Goal: Transaction & Acquisition: Subscribe to service/newsletter

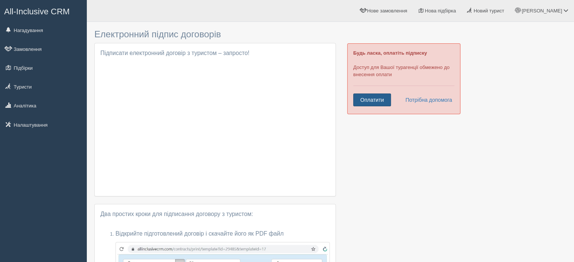
click at [382, 99] on link "Оплатити" at bounding box center [372, 100] width 38 height 13
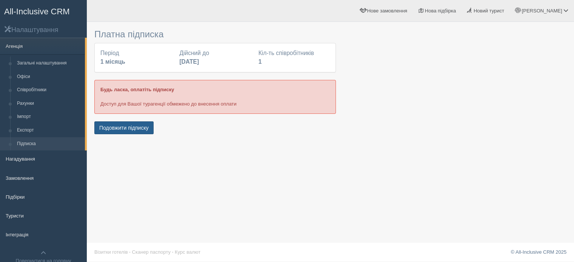
click at [124, 125] on button "Подовжити підписку" at bounding box center [123, 128] width 59 height 13
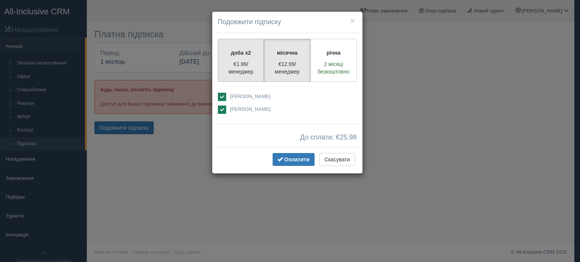
click at [239, 64] on p "€1.99/менеджер" at bounding box center [241, 67] width 37 height 15
radio input "true"
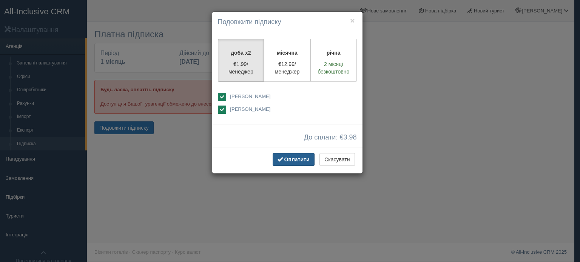
drag, startPoint x: 343, startPoint y: 163, endPoint x: 309, endPoint y: 154, distance: 34.2
click at [306, 154] on div "Оплатити Скасувати" at bounding box center [287, 160] width 150 height 26
click at [347, 158] on button "Скасувати" at bounding box center [336, 159] width 35 height 13
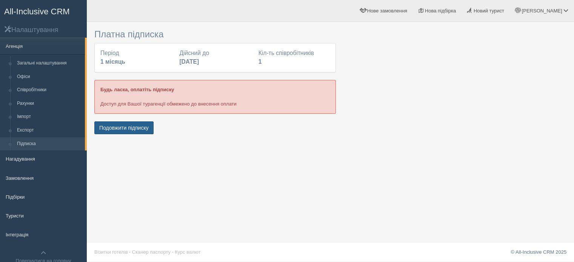
click at [122, 126] on button "Подовжити підписку" at bounding box center [123, 128] width 59 height 13
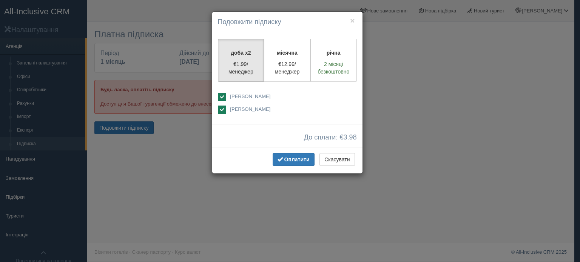
click at [220, 105] on div "Аліна Когут Марія Галуйко" at bounding box center [287, 104] width 139 height 22
click at [222, 107] on ins at bounding box center [222, 110] width 8 height 8
checkbox input "false"
click at [293, 159] on span "Оплатити" at bounding box center [296, 160] width 25 height 6
